Goal: Task Accomplishment & Management: Manage account settings

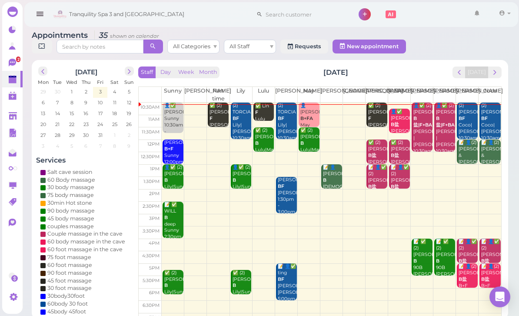
scroll to position [23, 83]
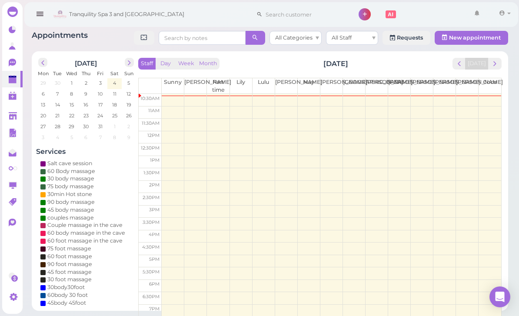
scroll to position [23, 0]
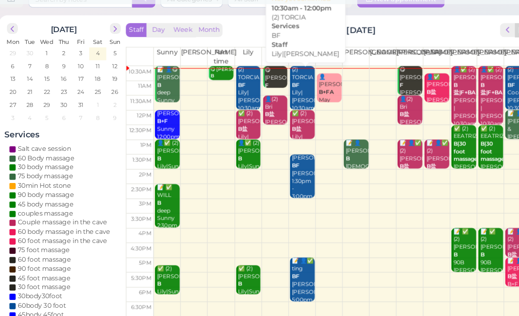
click at [277, 105] on div "(2) [PERSON_NAME] Lily|[PERSON_NAME] 10:30am - 12:00pm" at bounding box center [287, 105] width 20 height 52
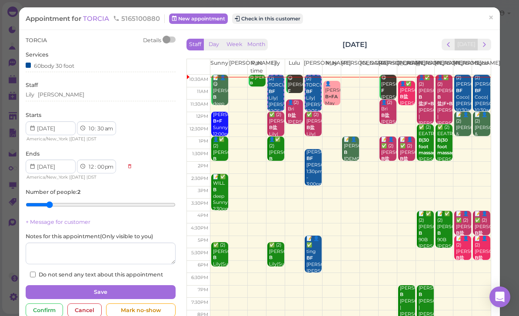
click at [490, 17] on span "×" at bounding box center [491, 18] width 6 height 12
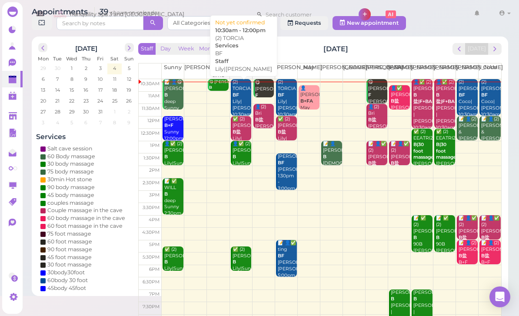
click at [241, 124] on div "(2) [PERSON_NAME] Lily|[PERSON_NAME] 10:30am - 12:00pm" at bounding box center [242, 105] width 20 height 52
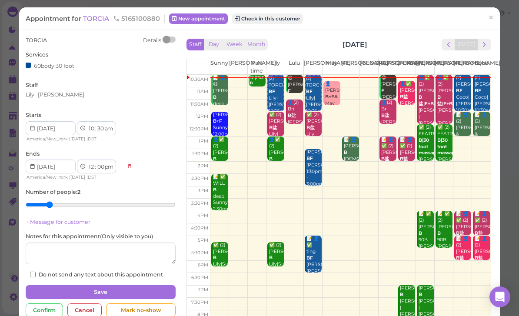
click at [490, 21] on span "×" at bounding box center [491, 18] width 6 height 12
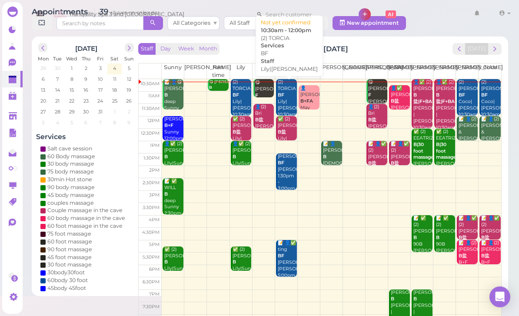
click at [282, 120] on div "(2) [PERSON_NAME] Lily|[PERSON_NAME] 10:30am - 12:00pm" at bounding box center [287, 105] width 20 height 52
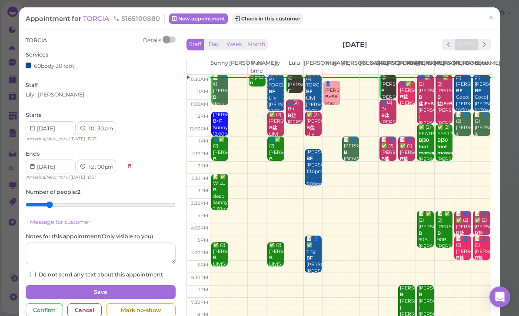
click at [285, 18] on button "Check in this customer" at bounding box center [267, 18] width 71 height 10
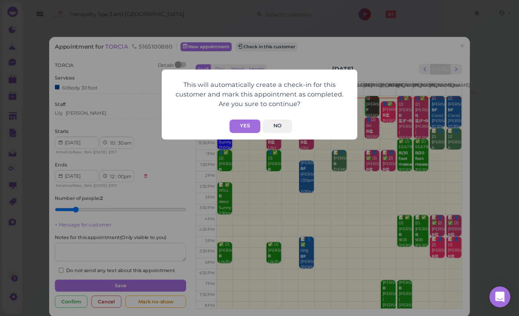
click at [247, 130] on button "Yes" at bounding box center [244, 125] width 31 height 13
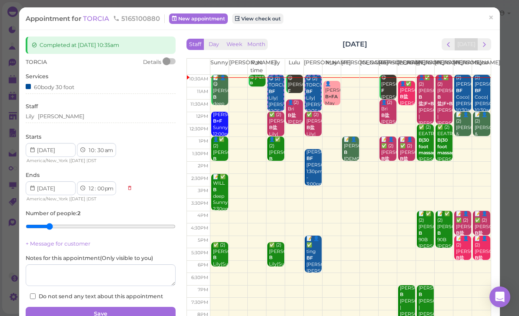
click at [495, 21] on link "×" at bounding box center [491, 18] width 16 height 20
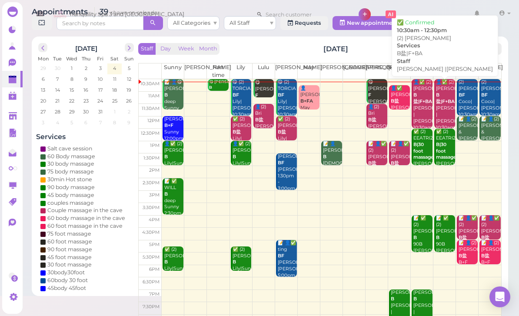
click at [420, 128] on div "👤✅ (2) [PERSON_NAME]盐|F+BA [PERSON_NAME] |[PERSON_NAME] 10:30am - 12:30pm" at bounding box center [423, 111] width 20 height 65
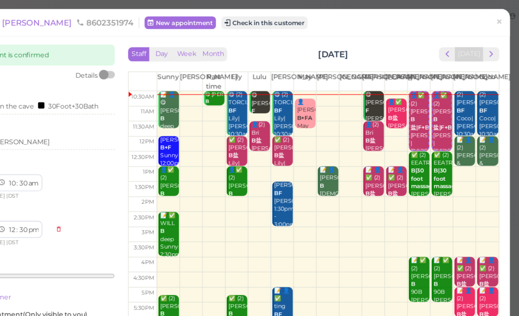
click at [483, 20] on link "×" at bounding box center [491, 18] width 16 height 20
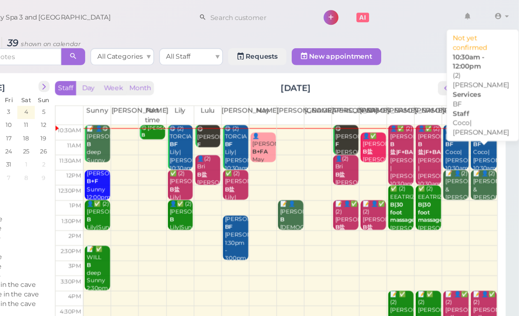
click at [481, 127] on div "(2) [PERSON_NAME] Coco|[PERSON_NAME] 10:30am - 12:00pm" at bounding box center [491, 129] width 20 height 52
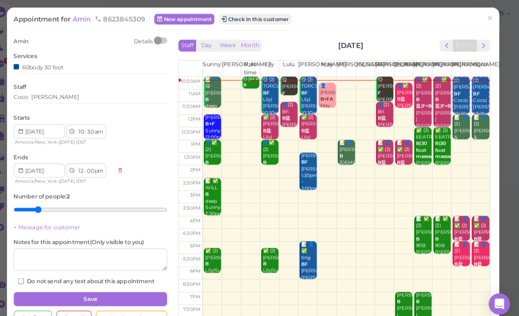
click at [253, 20] on button "Check in this customer" at bounding box center [261, 18] width 71 height 10
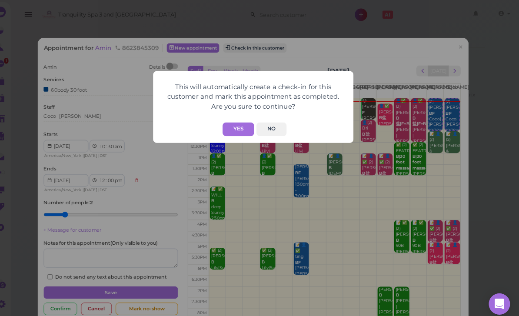
click at [239, 124] on button "Yes" at bounding box center [244, 125] width 31 height 13
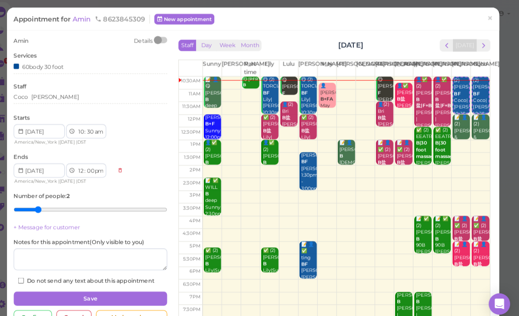
click at [488, 21] on span "×" at bounding box center [491, 18] width 6 height 12
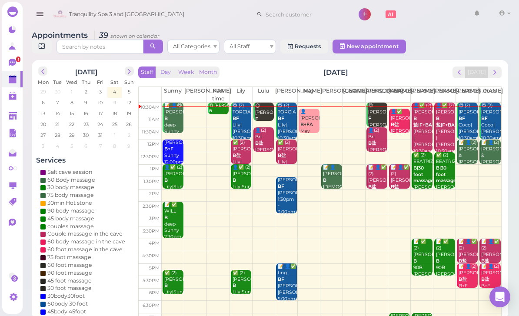
click at [418, 127] on div "👤✅ (2) [PERSON_NAME]盐|F+BA [PERSON_NAME] |[PERSON_NAME] 10:30am - 12:30pm" at bounding box center [423, 135] width 20 height 65
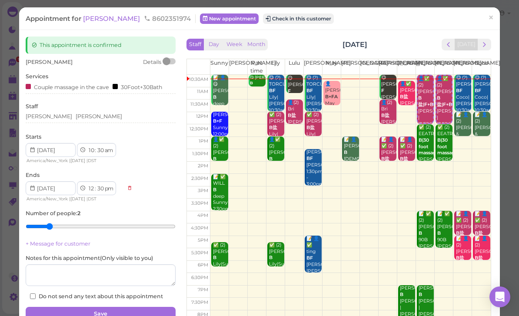
click at [263, 22] on button "Check in this customer" at bounding box center [298, 18] width 71 height 10
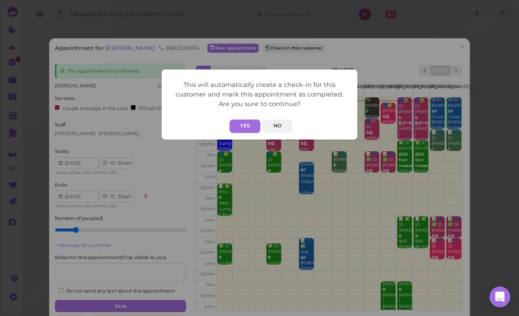
click at [245, 130] on button "Yes" at bounding box center [244, 125] width 31 height 13
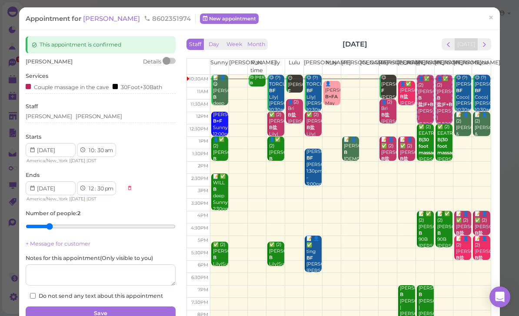
click at [493, 19] on span "×" at bounding box center [491, 18] width 6 height 12
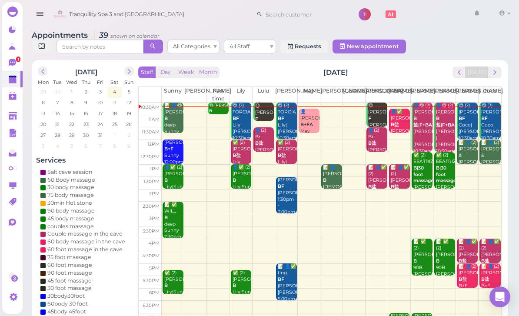
click at [4, 63] on link "1" at bounding box center [12, 62] width 20 height 17
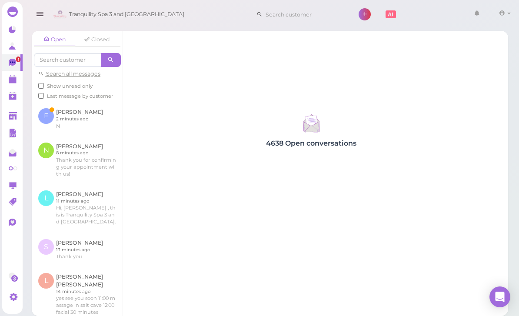
click at [72, 110] on link at bounding box center [77, 119] width 91 height 34
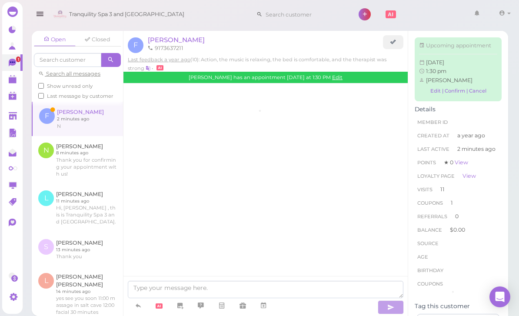
scroll to position [1038, 0]
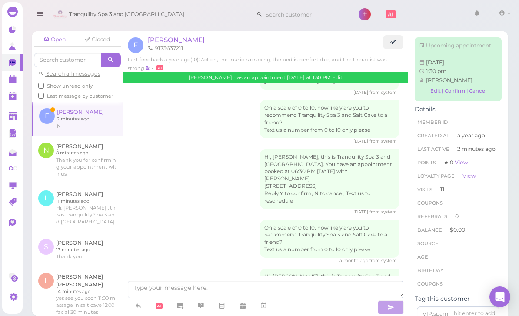
click at [159, 36] on span "[PERSON_NAME]" at bounding box center [176, 40] width 57 height 8
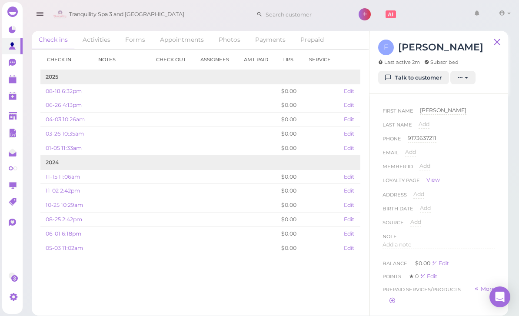
click at [182, 38] on link "Appointments" at bounding box center [182, 40] width 58 height 18
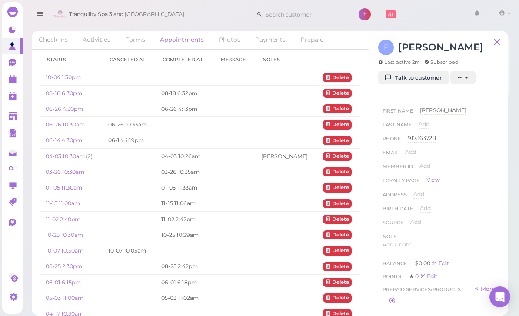
click at [64, 71] on td "10-04 1:30pm" at bounding box center [71, 78] width 63 height 16
click at [64, 80] on link "10-04 1:30pm" at bounding box center [63, 77] width 35 height 7
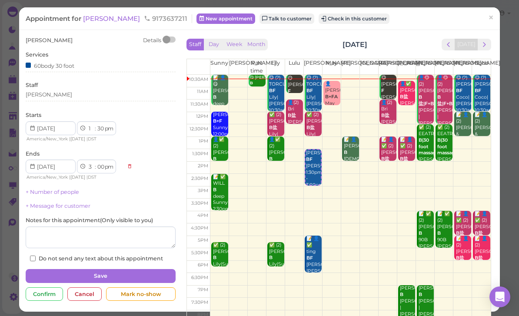
click at [90, 287] on div "Cancel" at bounding box center [84, 294] width 34 height 14
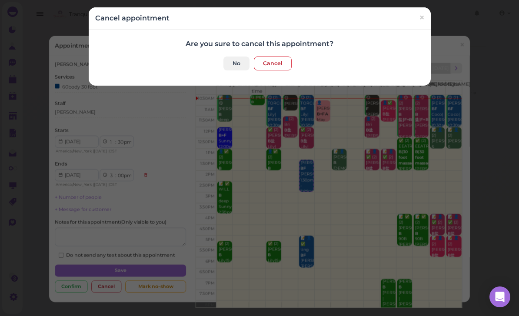
click at [270, 64] on button "Cancel" at bounding box center [273, 63] width 38 height 14
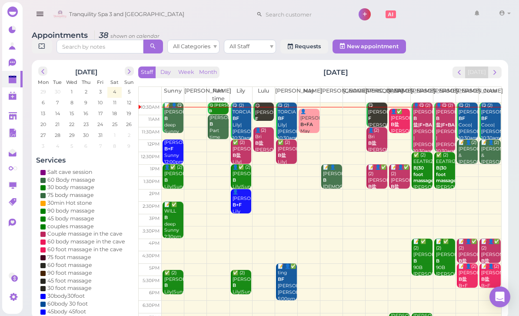
click at [488, 131] on div "😋 (2) [PERSON_NAME] Coco|[PERSON_NAME] 10:30am - 12:00pm" at bounding box center [491, 129] width 20 height 52
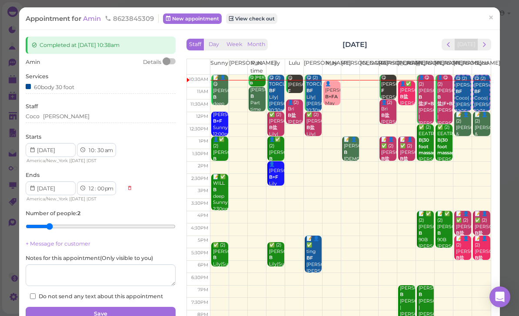
click at [488, 19] on span "×" at bounding box center [491, 18] width 6 height 12
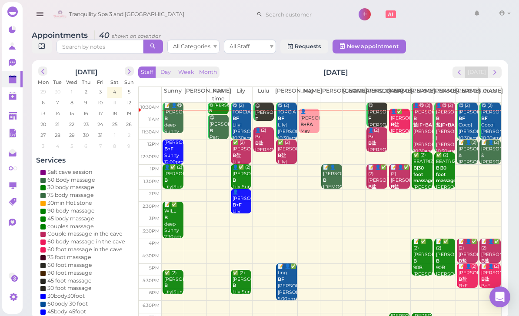
click at [314, 121] on div "👤[PERSON_NAME] B+FA May 10:45am - 11:45am" at bounding box center [310, 131] width 20 height 45
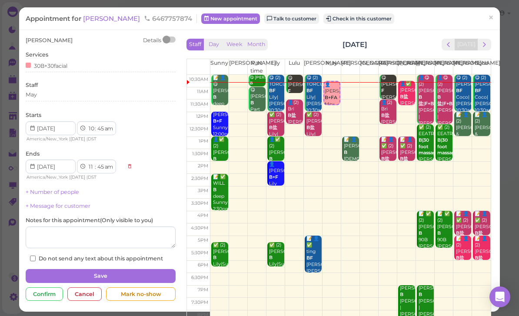
click at [99, 20] on span "[PERSON_NAME]" at bounding box center [112, 18] width 59 height 8
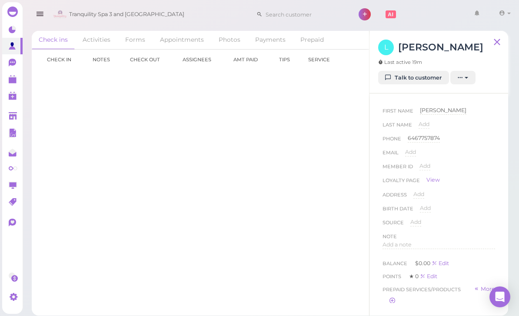
click at [419, 78] on link "Talk to customer" at bounding box center [413, 78] width 71 height 14
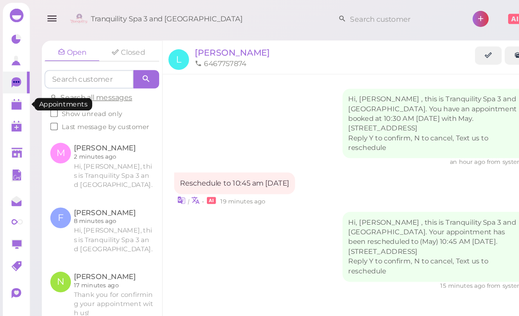
click at [16, 81] on polygon at bounding box center [13, 80] width 8 height 6
